Goal: Information Seeking & Learning: Learn about a topic

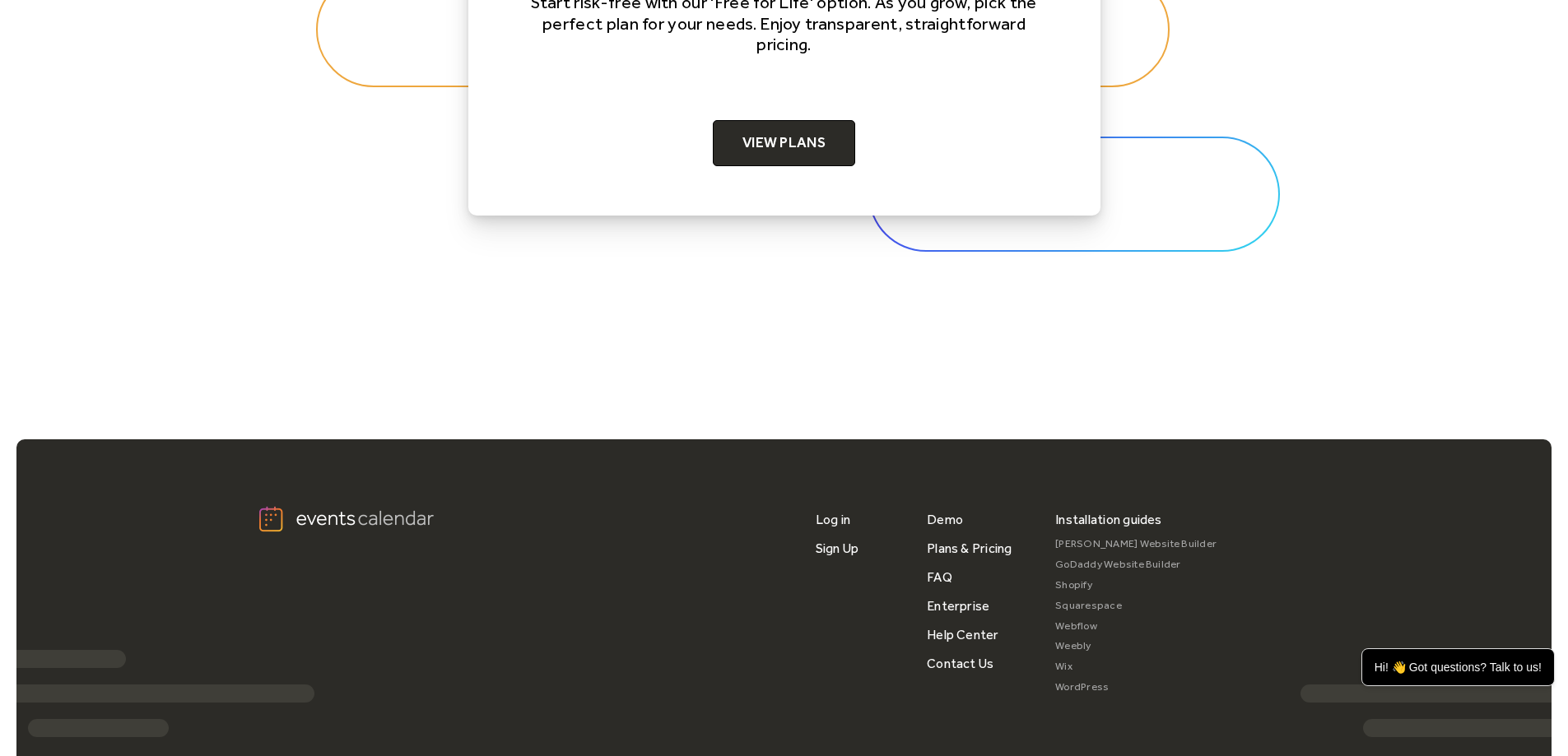
scroll to position [5200, 0]
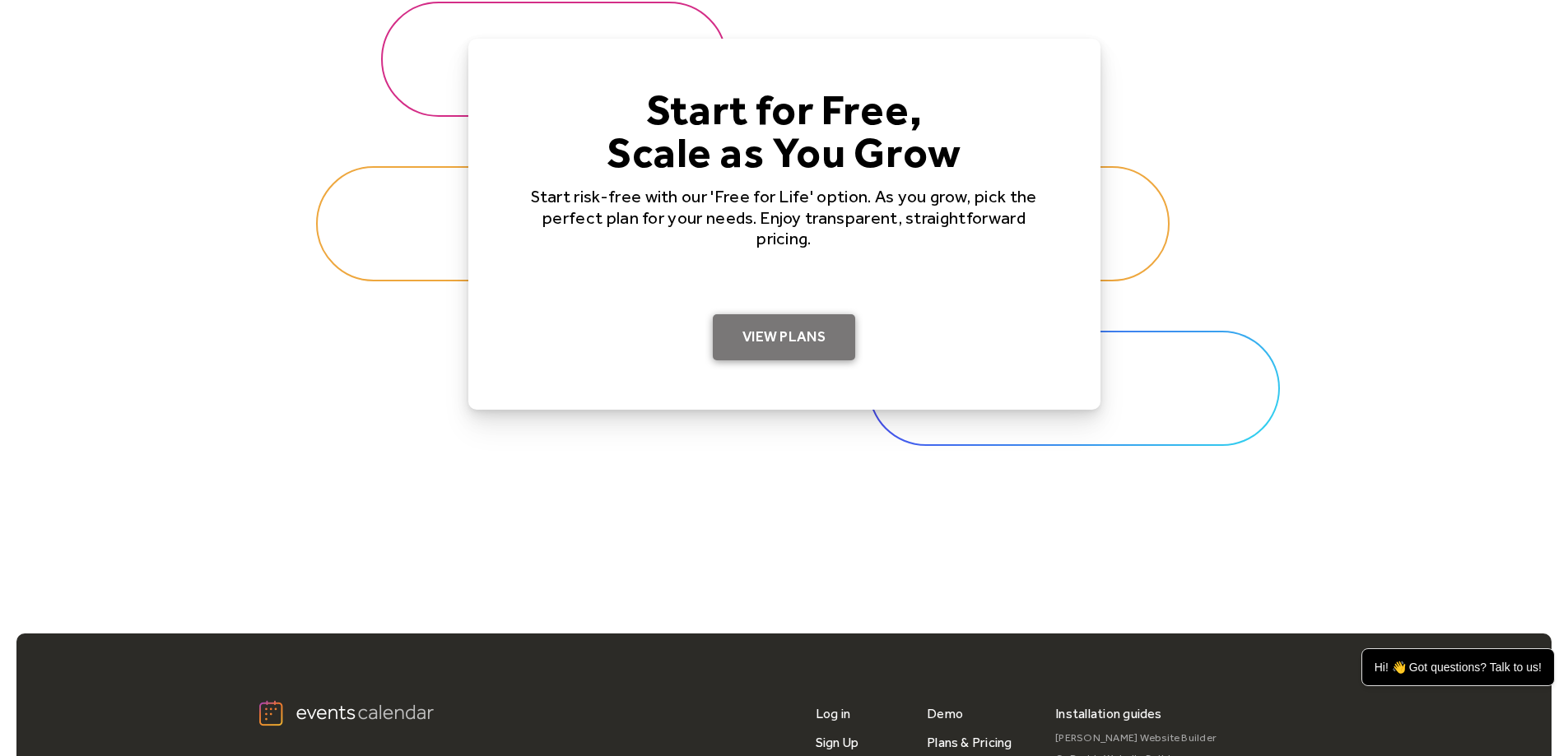
click at [792, 340] on link "View Plans" at bounding box center [784, 337] width 143 height 46
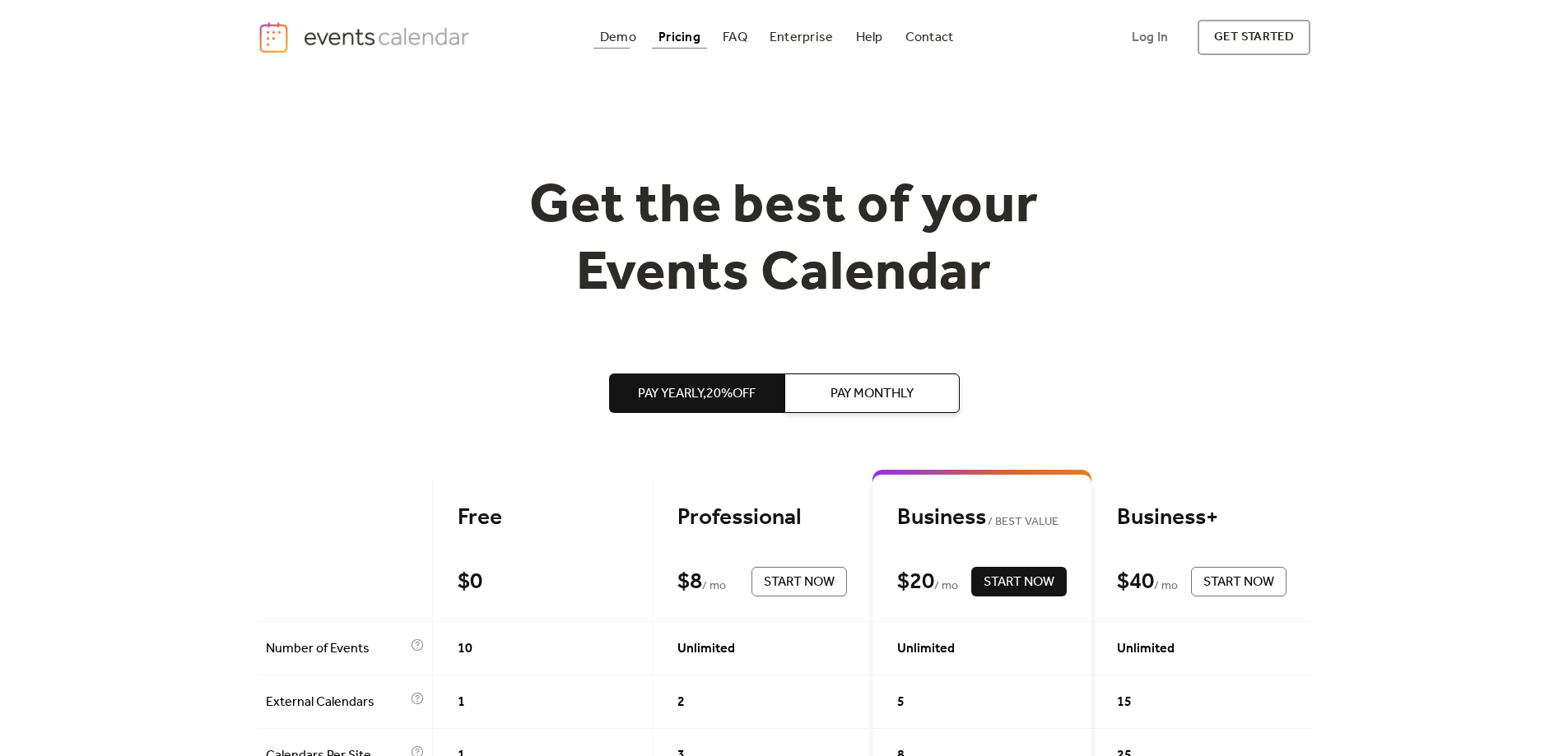
click at [614, 35] on div "Demo" at bounding box center [618, 38] width 36 height 9
